Goal: Find contact information: Find contact information

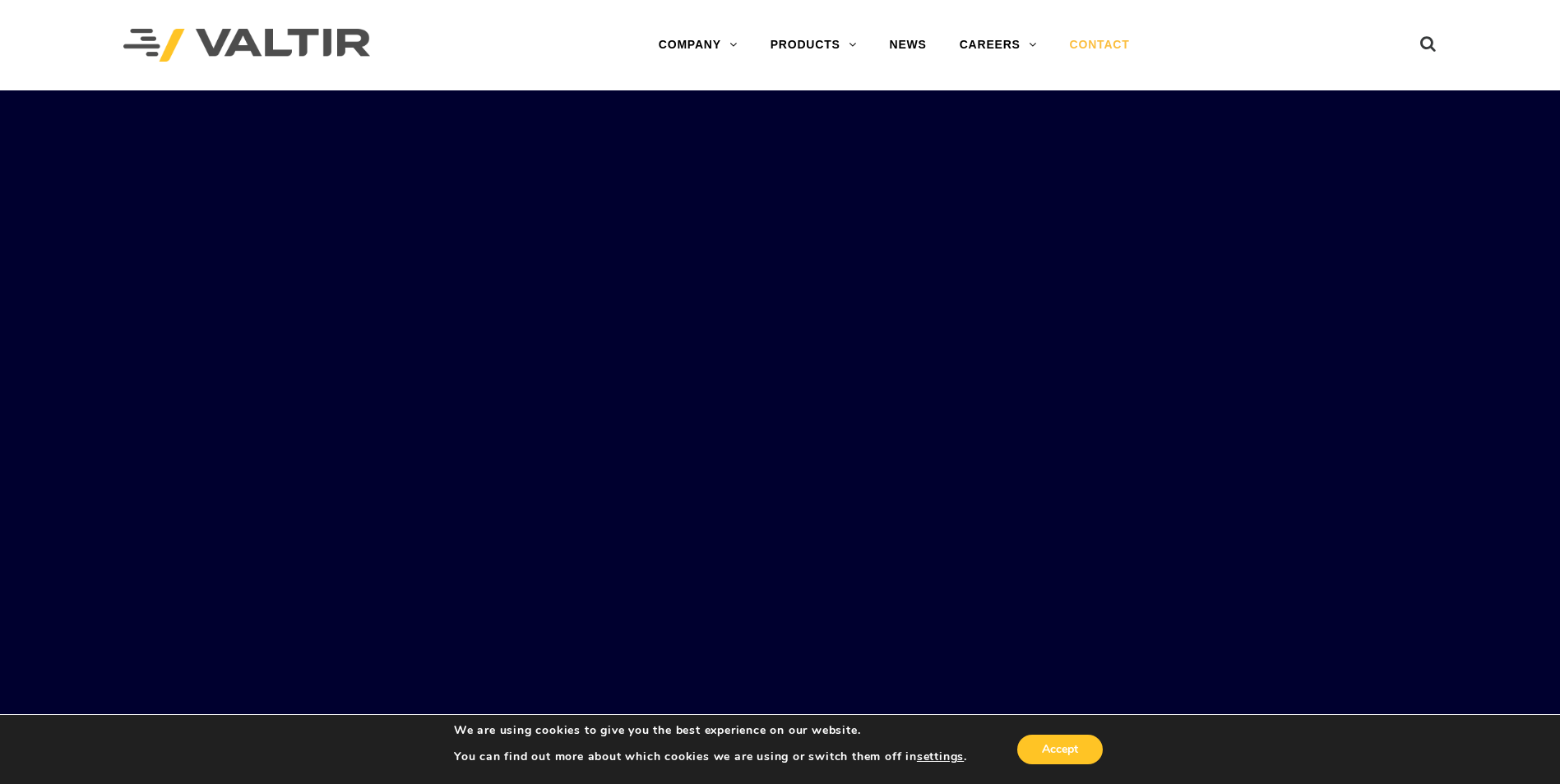
click at [1118, 42] on link "CONTACT" at bounding box center [1100, 45] width 93 height 33
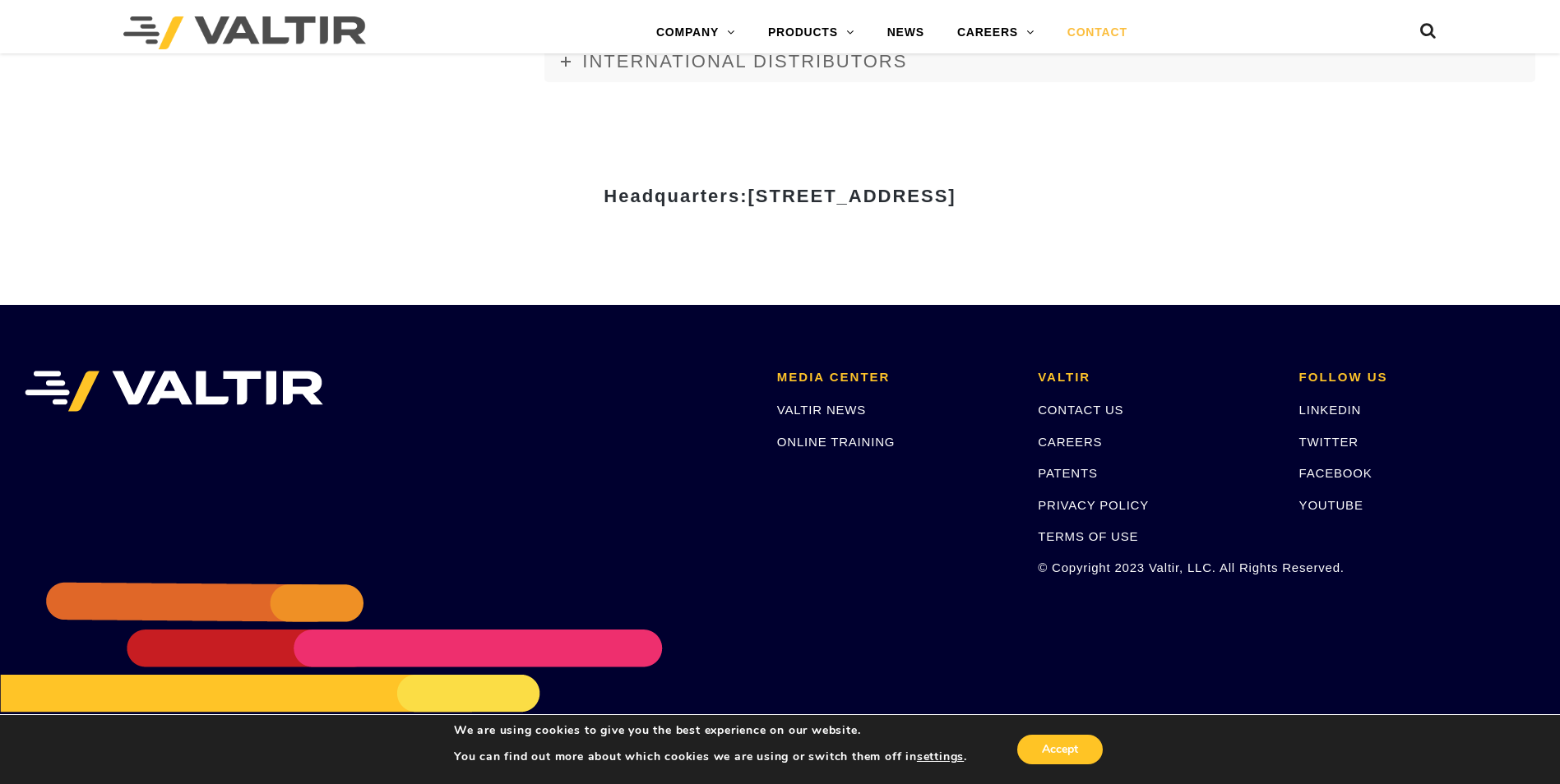
scroll to position [2252, 0]
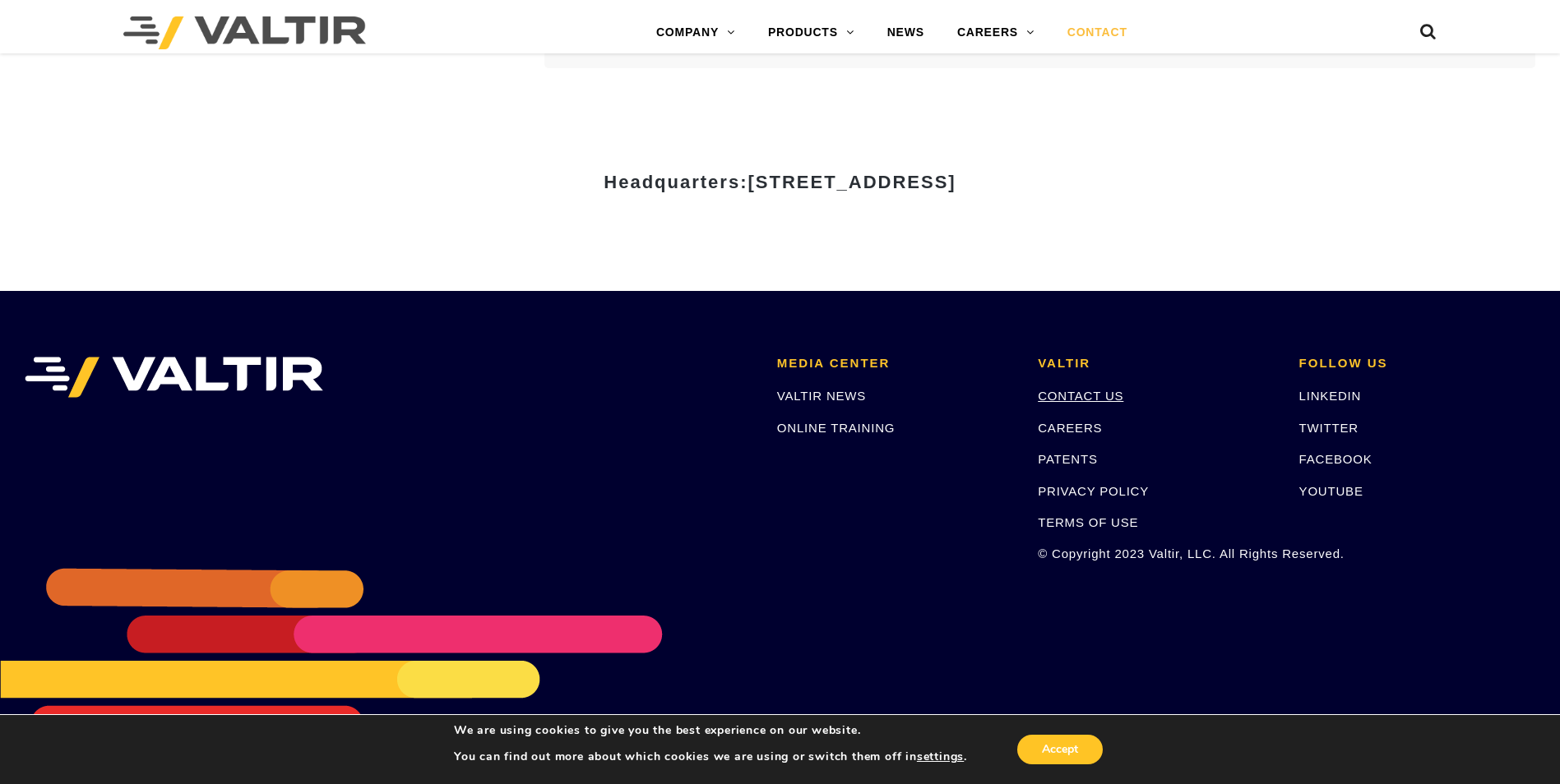
click at [1101, 395] on link "CONTACT US" at bounding box center [1081, 396] width 85 height 14
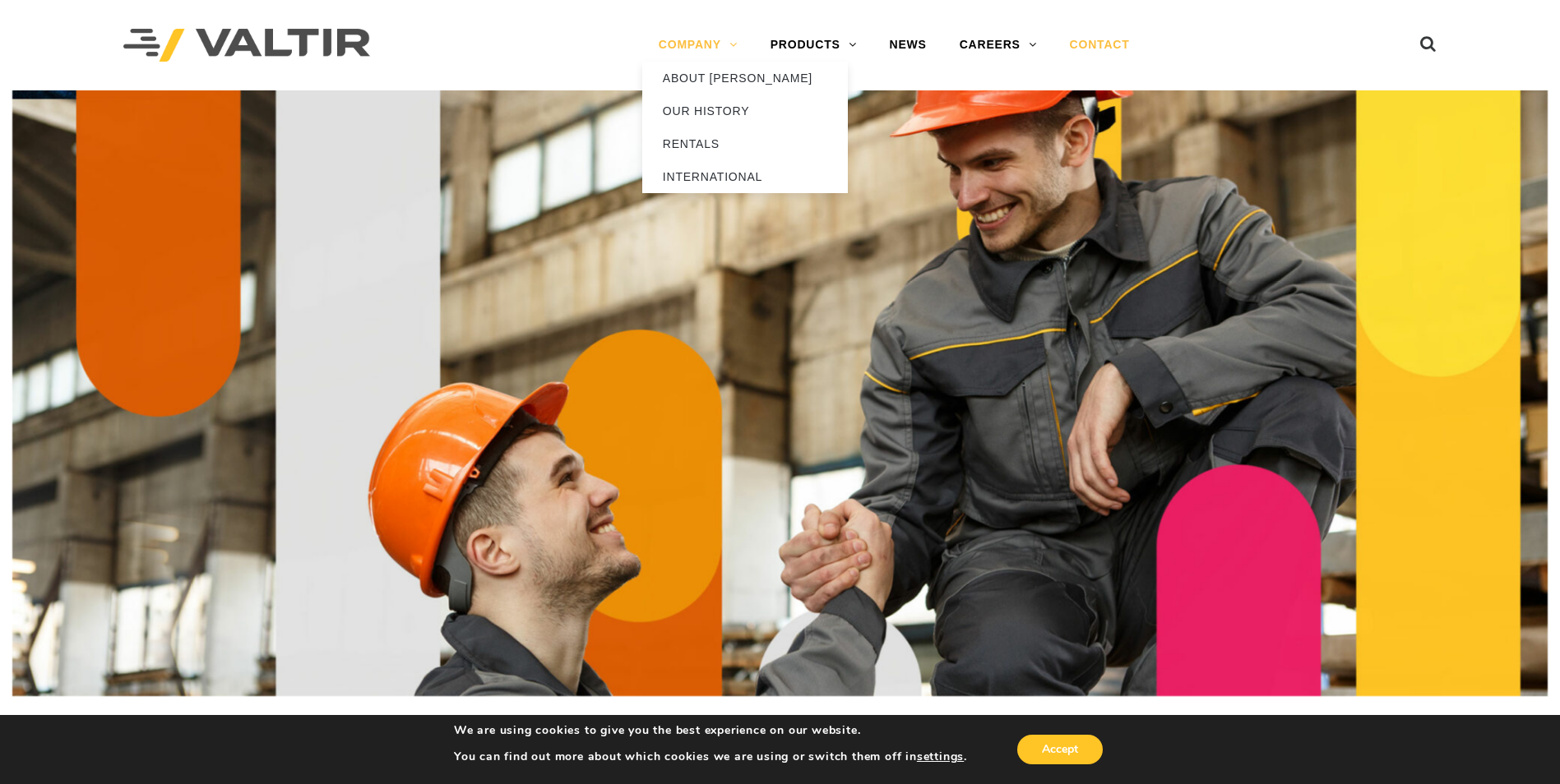
click at [692, 37] on link "COMPANY" at bounding box center [699, 45] width 112 height 33
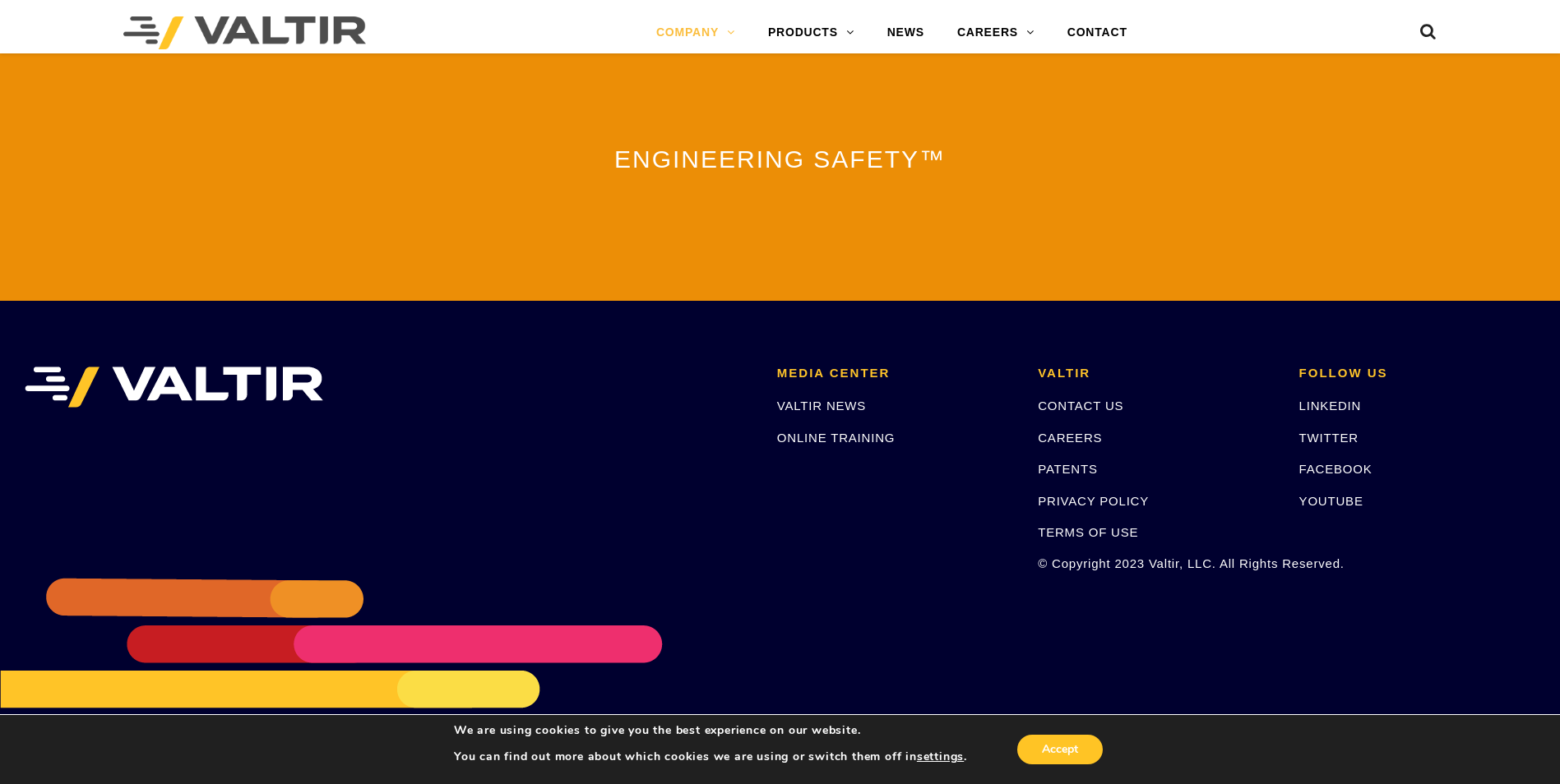
scroll to position [3605, 0]
